Goal: Task Accomplishment & Management: Use online tool/utility

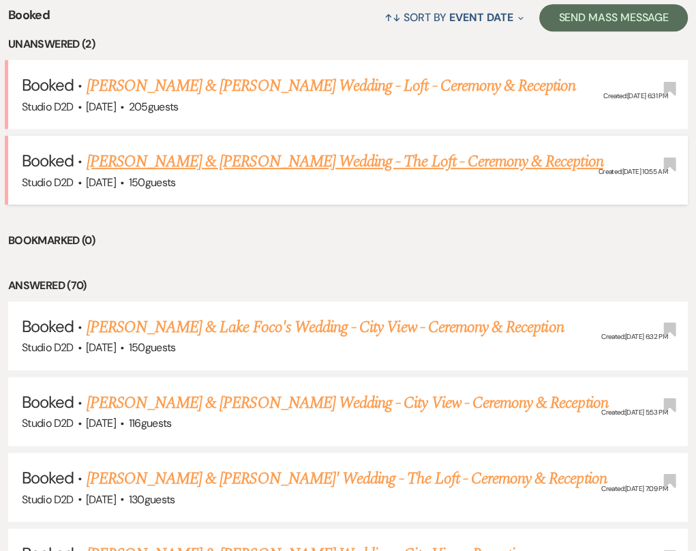
scroll to position [545, 0]
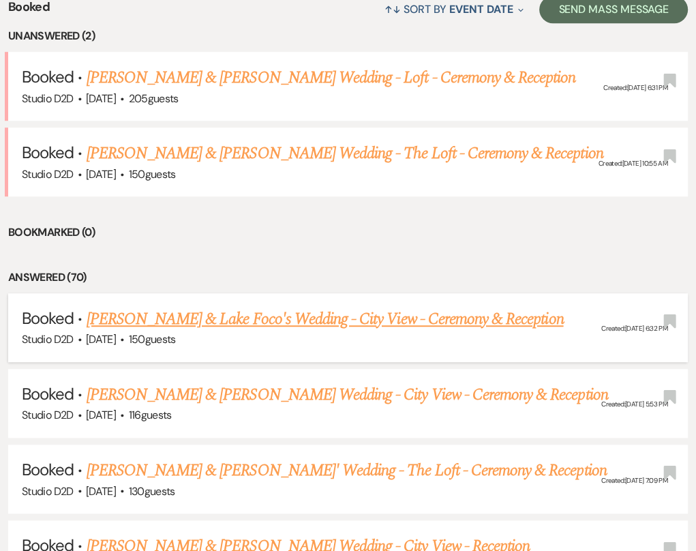
click at [286, 307] on link "[PERSON_NAME] & Lake Foco's Wedding - City View - Ceremony & Reception" at bounding box center [325, 319] width 477 height 25
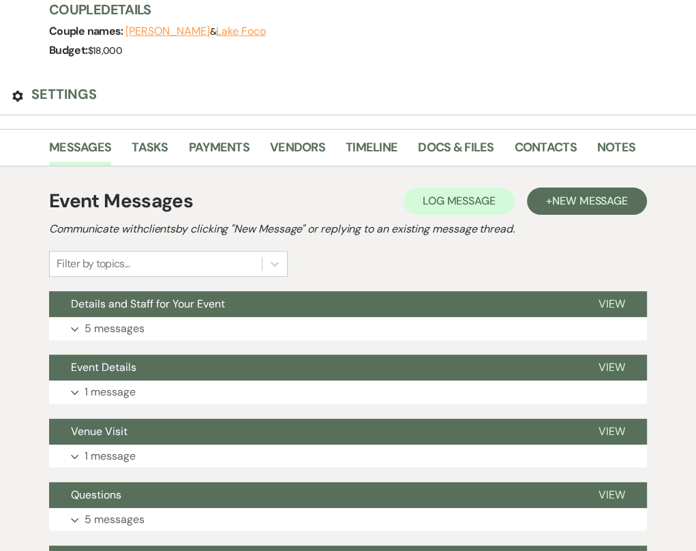
scroll to position [176, 0]
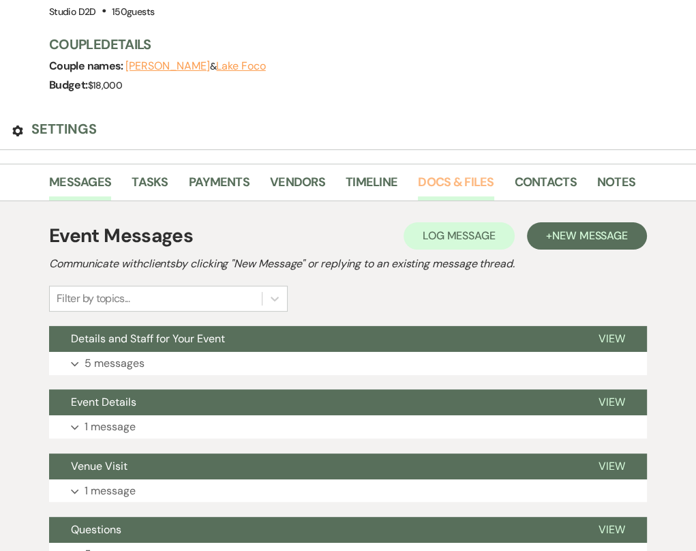
click at [493, 172] on link "Docs & Files" at bounding box center [456, 186] width 76 height 28
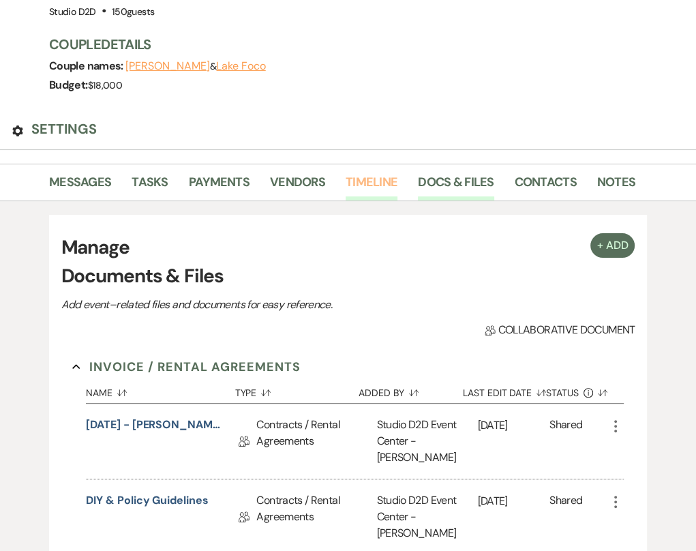
click at [397, 172] on link "Timeline" at bounding box center [372, 186] width 52 height 28
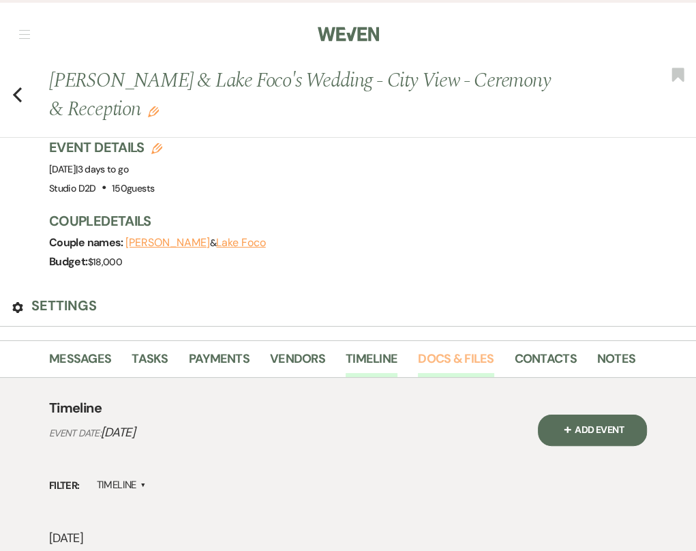
click at [485, 349] on link "Docs & Files" at bounding box center [456, 363] width 76 height 28
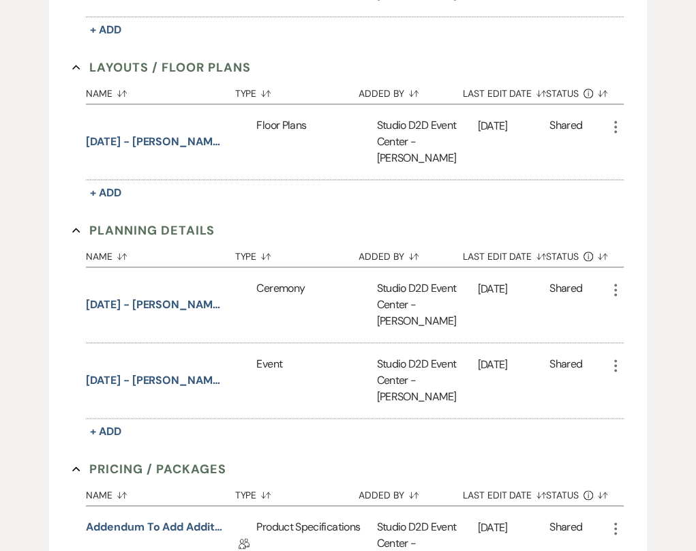
scroll to position [1022, 0]
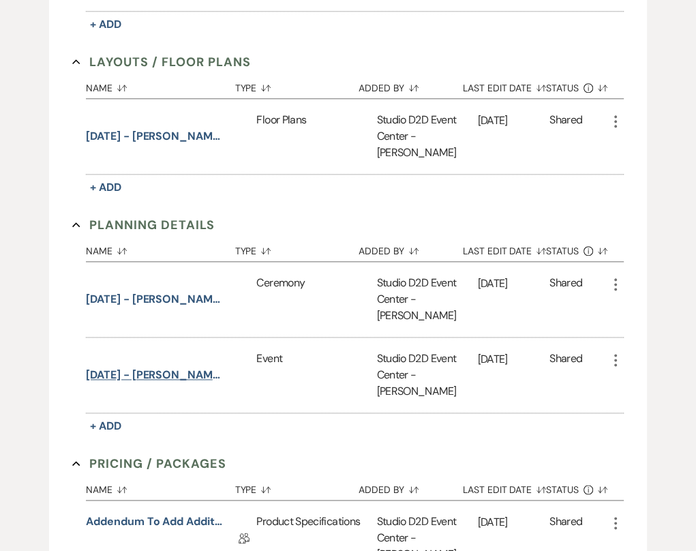
click at [183, 350] on button "[DATE] - [PERSON_NAME] & Lake - Event Details" at bounding box center [154, 374] width 136 height 49
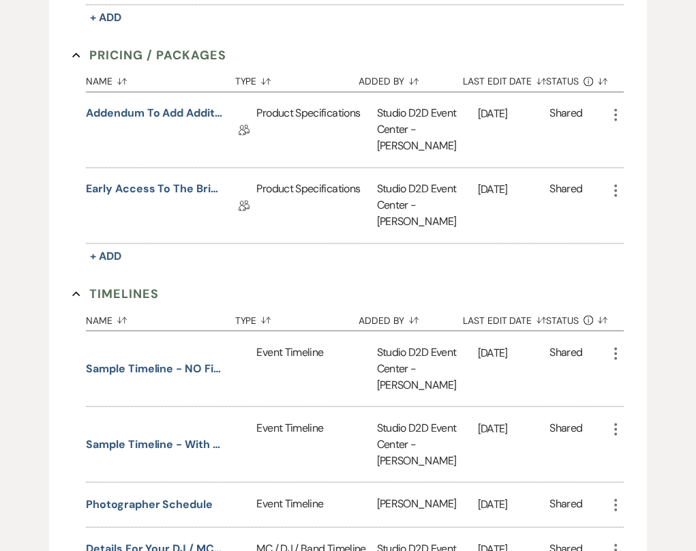
scroll to position [1431, 0]
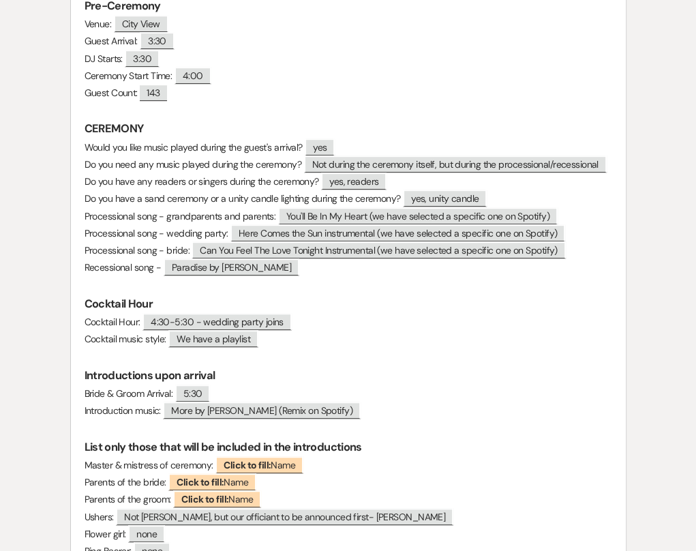
scroll to position [498, 0]
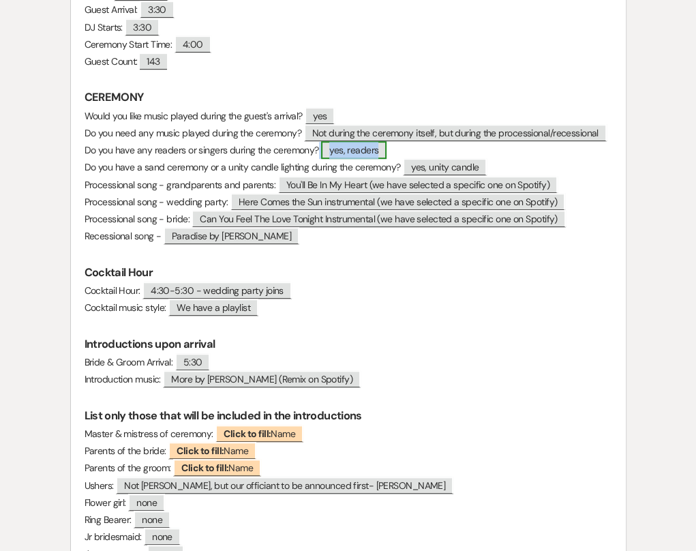
click at [386, 141] on span "yes, readers" at bounding box center [353, 150] width 65 height 18
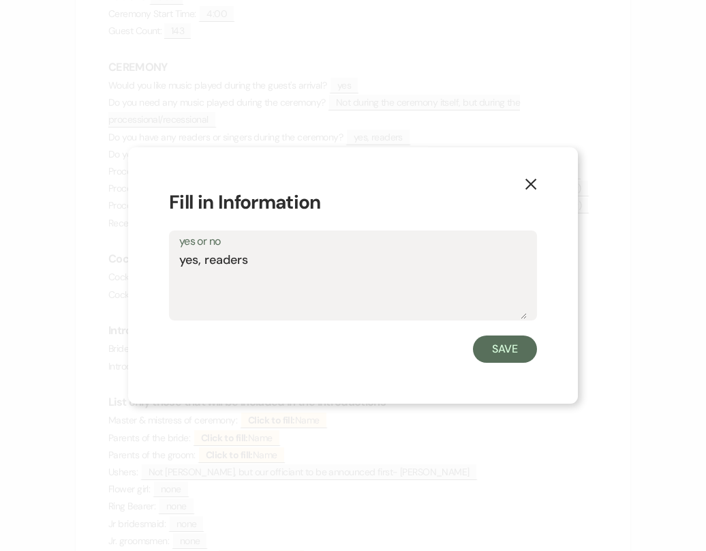
click at [260, 259] on textarea "yes, readers" at bounding box center [353, 285] width 348 height 68
click at [262, 260] on textarea "yes, 2 readers" at bounding box center [353, 285] width 348 height 68
click at [183, 261] on textarea "yes, 2 readers before declaration of intent" at bounding box center [353, 285] width 348 height 68
drag, startPoint x: 427, startPoint y: 261, endPoint x: 460, endPoint y: 286, distance: 40.9
click at [428, 266] on textarea "Yes, 2 readers before declaration of intent" at bounding box center [353, 285] width 348 height 68
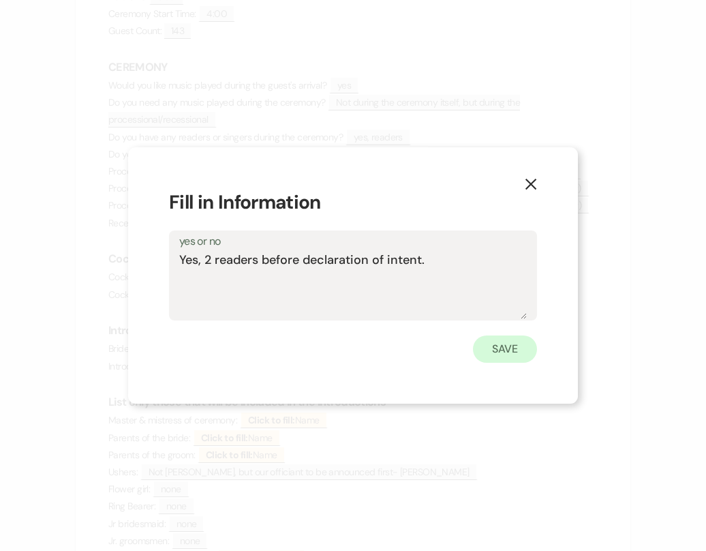
type textarea "Yes, 2 readers before declaration of intent."
click at [506, 354] on button "Save" at bounding box center [505, 348] width 64 height 27
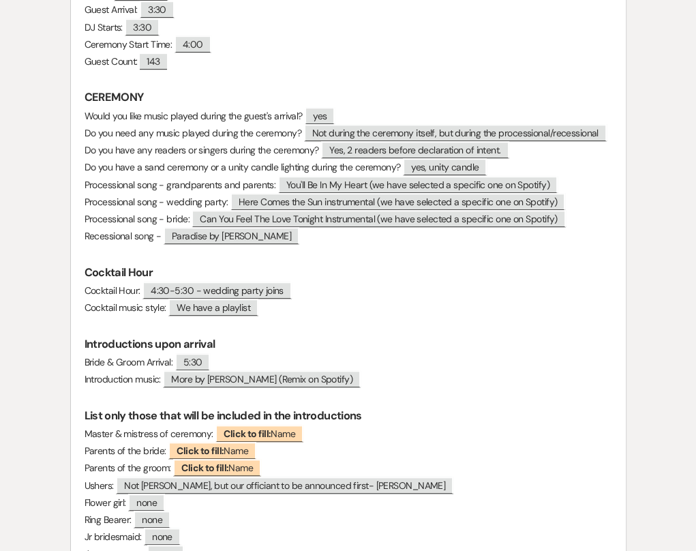
click at [409, 320] on p at bounding box center [348, 324] width 527 height 17
click at [338, 245] on p at bounding box center [348, 253] width 527 height 17
click at [324, 245] on p at bounding box center [348, 253] width 527 height 17
click at [221, 245] on p at bounding box center [348, 253] width 527 height 17
click at [324, 228] on p "Recessional song - ﻿ Paradise by George Ezra ﻿" at bounding box center [348, 236] width 527 height 17
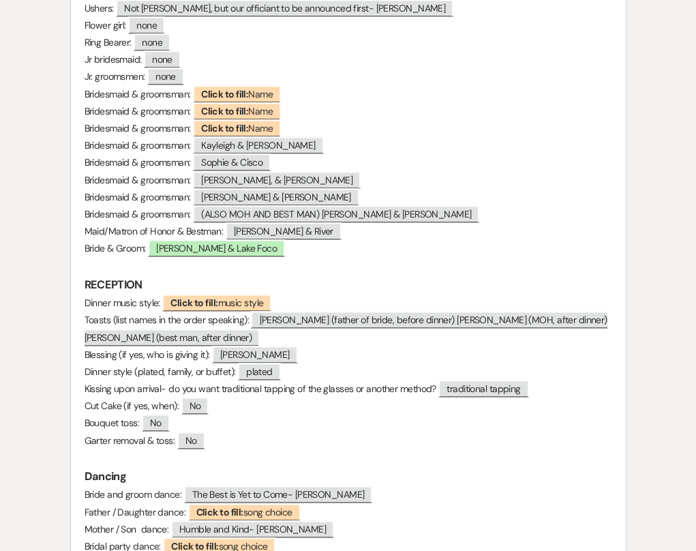
scroll to position [1043, 0]
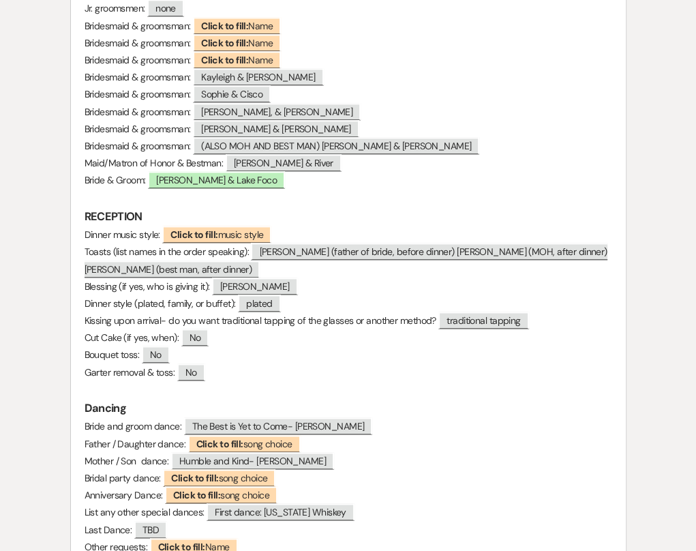
click at [319, 258] on p "Toasts (list names in the order speaking): ﻿ Steve Jenkinson (father of bride, …" at bounding box center [348, 260] width 527 height 34
click at [313, 295] on p "Dinner style (plated, family, or buffet): ﻿ plated ﻿" at bounding box center [348, 303] width 527 height 17
click at [318, 295] on p "Dinner style (plated, family, or buffet): ﻿ plated ﻿" at bounding box center [348, 303] width 527 height 17
click at [104, 295] on p "Dinner style (plated, family, or buffet): ﻿ plated ﻿" at bounding box center [348, 303] width 527 height 17
click at [251, 295] on p "Dinner style (plated, family, or buffet): ﻿ plated ﻿" at bounding box center [348, 303] width 527 height 17
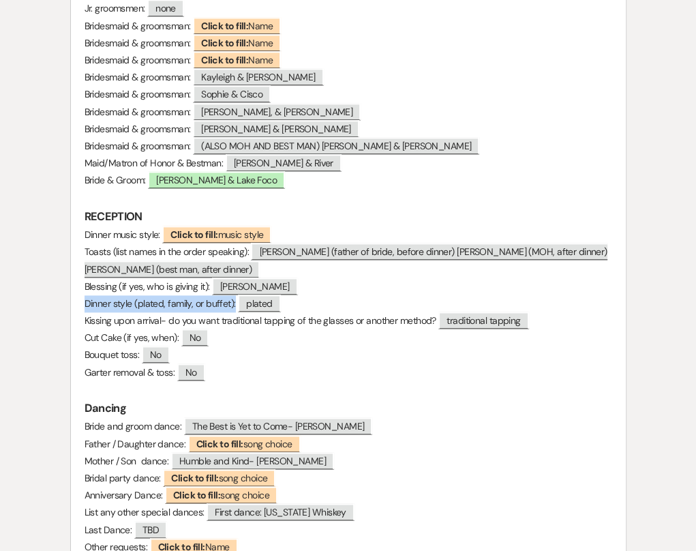
drag, startPoint x: 253, startPoint y: 288, endPoint x: 105, endPoint y: 289, distance: 147.9
click at [105, 295] on p "Dinner style (plated, family, or buffet): ﻿ plated ﻿" at bounding box center [348, 303] width 527 height 17
drag, startPoint x: 105, startPoint y: 289, endPoint x: 154, endPoint y: 294, distance: 49.4
click at [142, 295] on p "Dinner style (plated, family, or buffet): ﻿ plated ﻿" at bounding box center [348, 303] width 527 height 17
click at [350, 296] on p "Dinner style (plated, family, or buffet): ﻿ plated ﻿" at bounding box center [348, 303] width 527 height 17
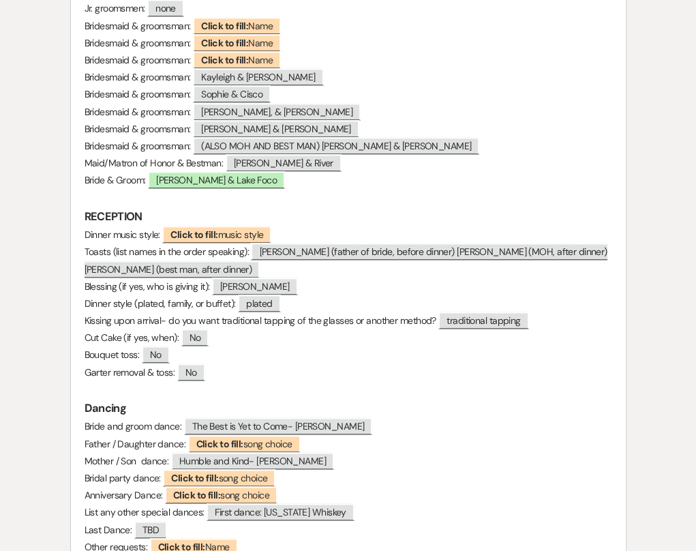
click at [352, 312] on p "Kissing upon arrival- do you want traditional tapping of the glasses or another…" at bounding box center [348, 320] width 527 height 17
click at [359, 364] on p "Garter removal & toss: ﻿ No ﻿" at bounding box center [348, 372] width 527 height 17
click at [429, 364] on p "Garter removal & toss: ﻿ No ﻿" at bounding box center [348, 372] width 527 height 17
click at [330, 312] on p "Kissing upon arrival- do you want traditional tapping of the glasses or another…" at bounding box center [348, 320] width 527 height 17
click at [335, 312] on p "Kissing upon arrival- do you want traditional tapping of the glasses or another…" at bounding box center [348, 320] width 527 height 17
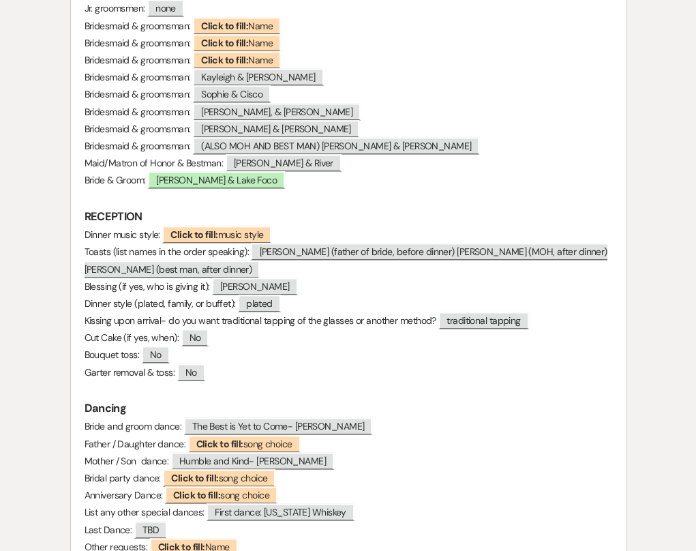
click at [340, 349] on p "Bouquet toss: ﻿ No ﻿" at bounding box center [348, 354] width 527 height 17
click at [395, 381] on p at bounding box center [348, 389] width 527 height 17
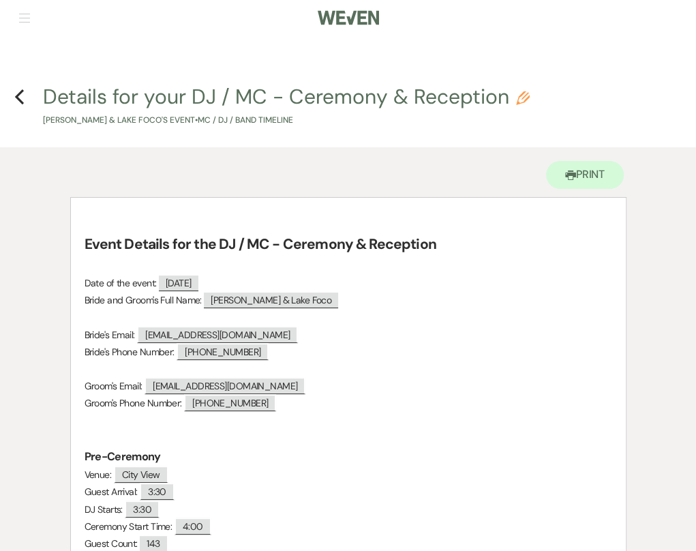
scroll to position [0, 0]
